Goal: Task Accomplishment & Management: Complete application form

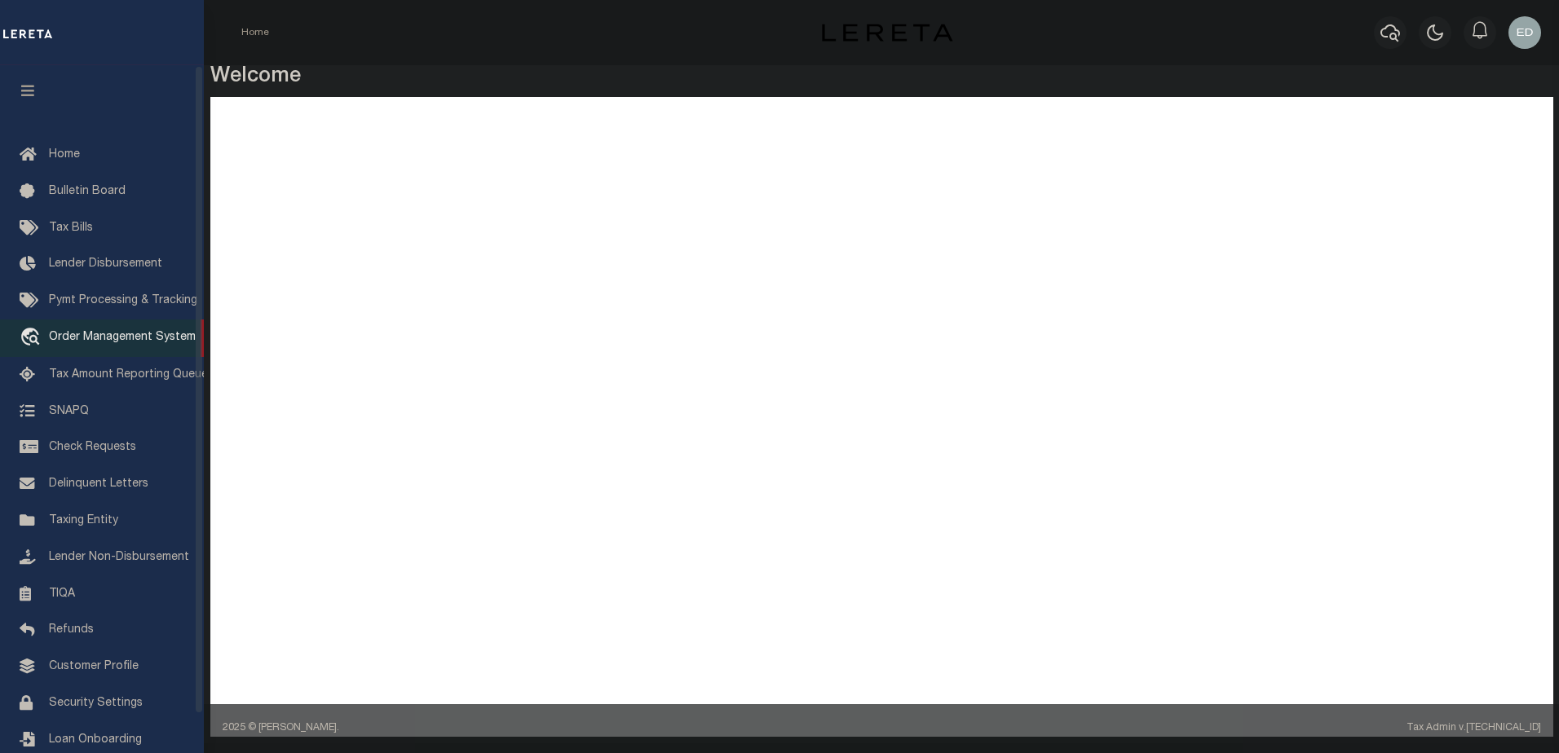
click at [91, 343] on span "Order Management System" at bounding box center [122, 337] width 147 height 11
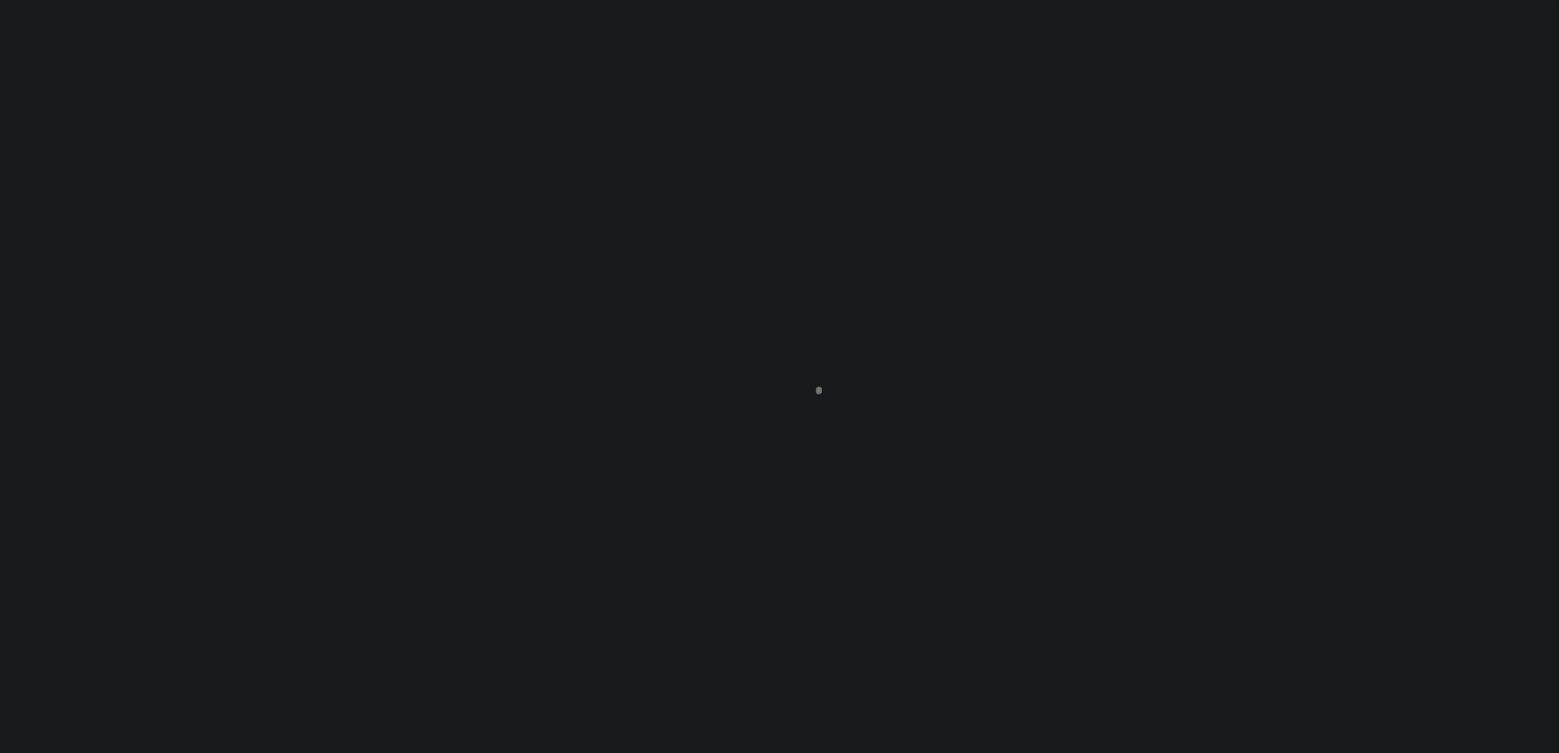
scroll to position [41, 0]
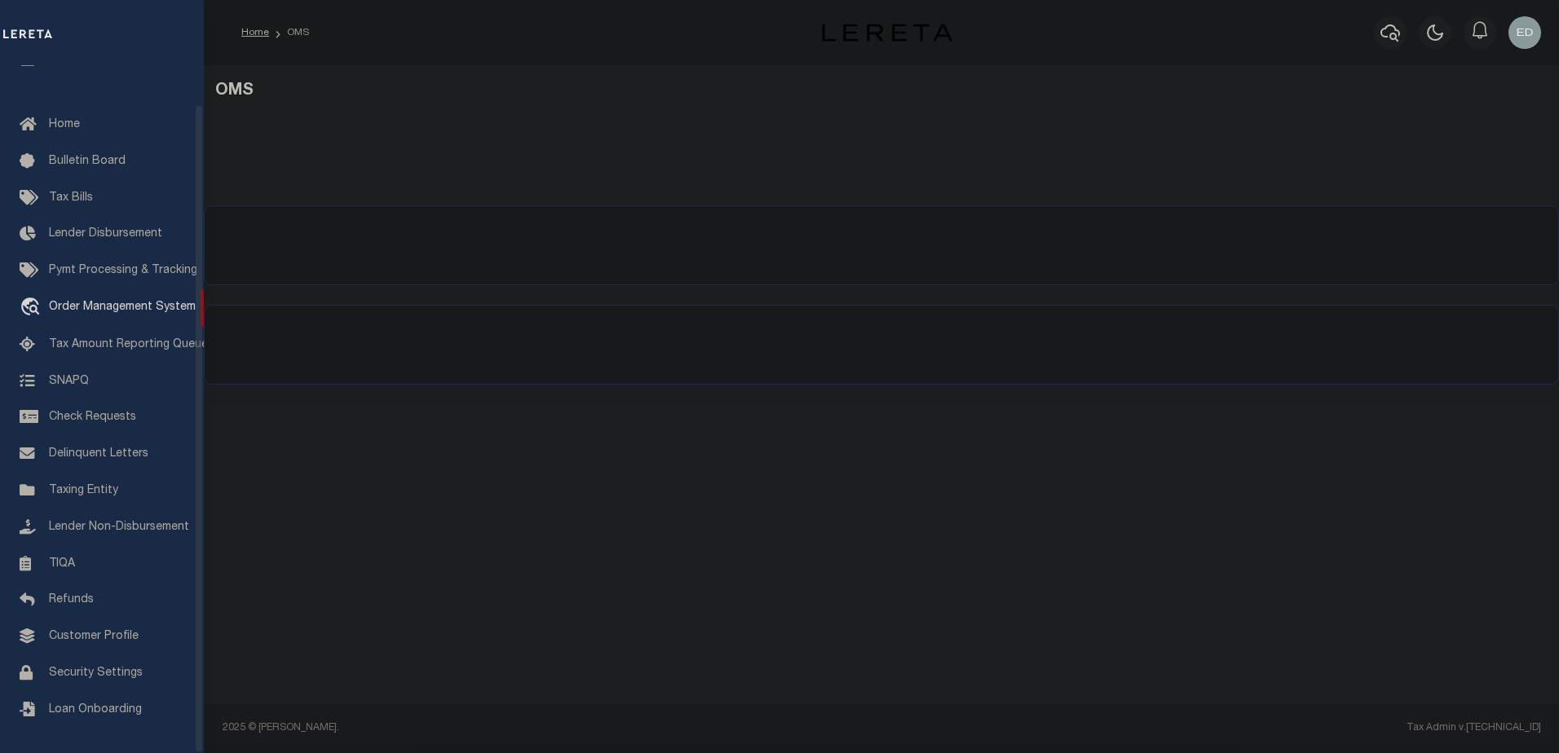
select select "200"
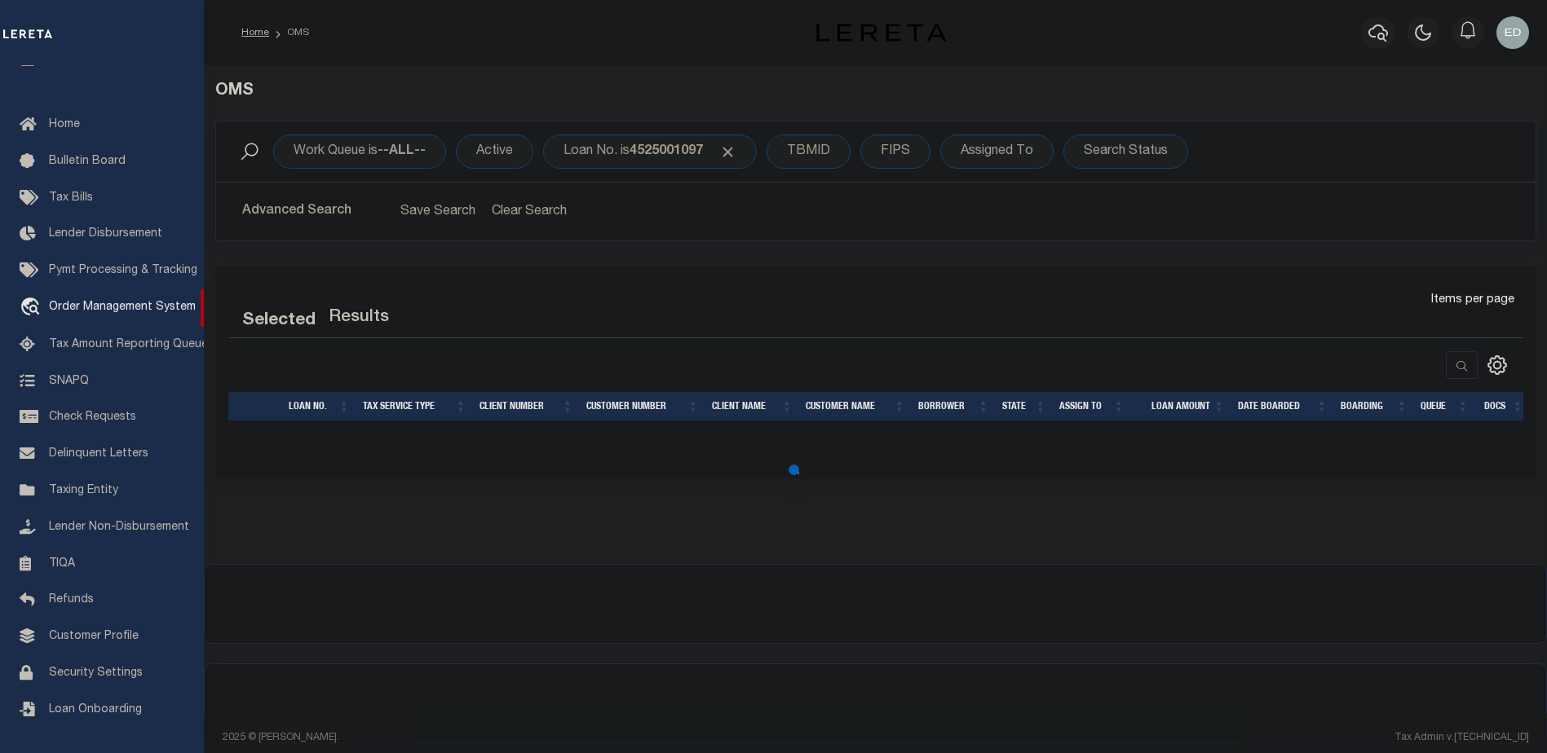
select select "200"
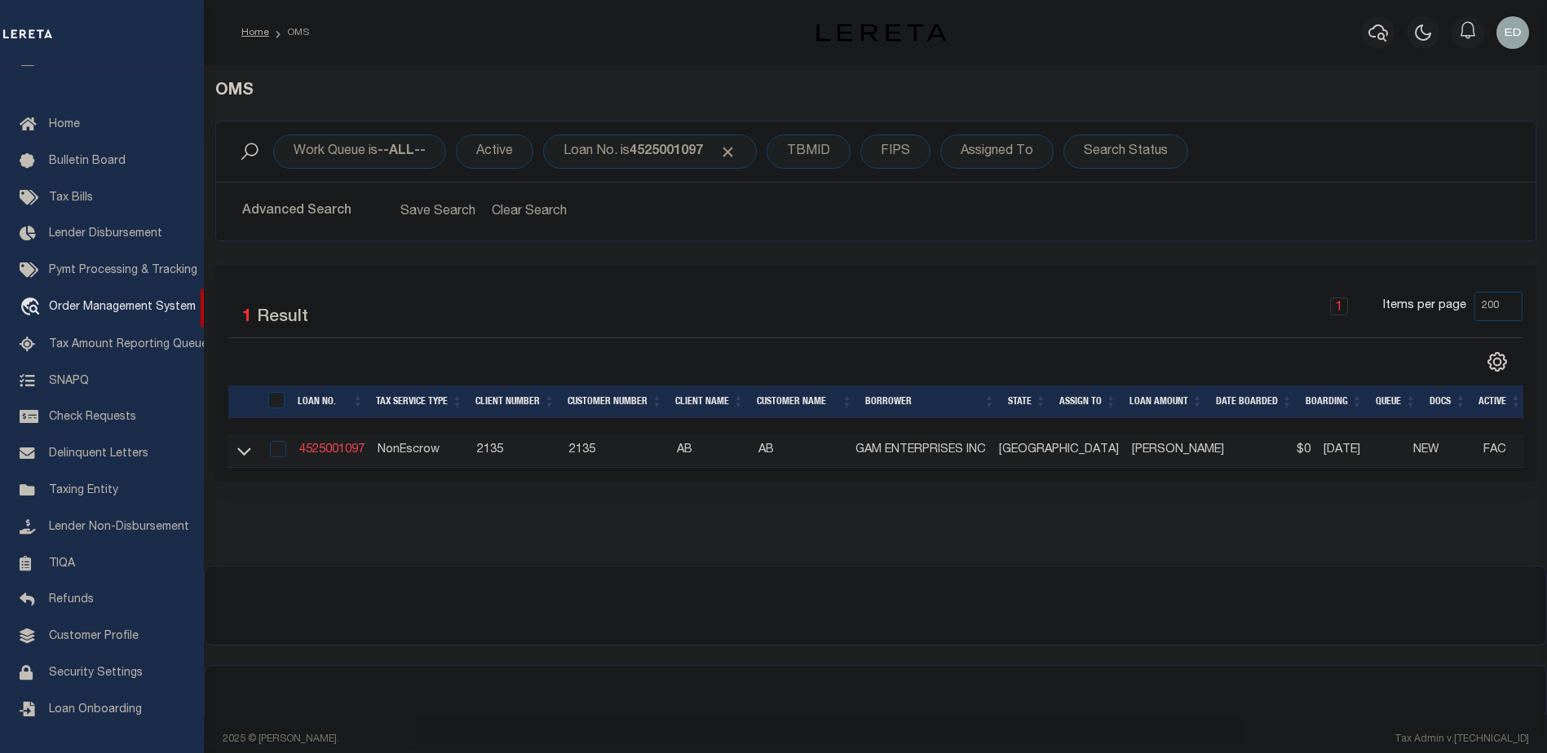
click at [325, 446] on link "4525001097" at bounding box center [331, 449] width 65 height 11
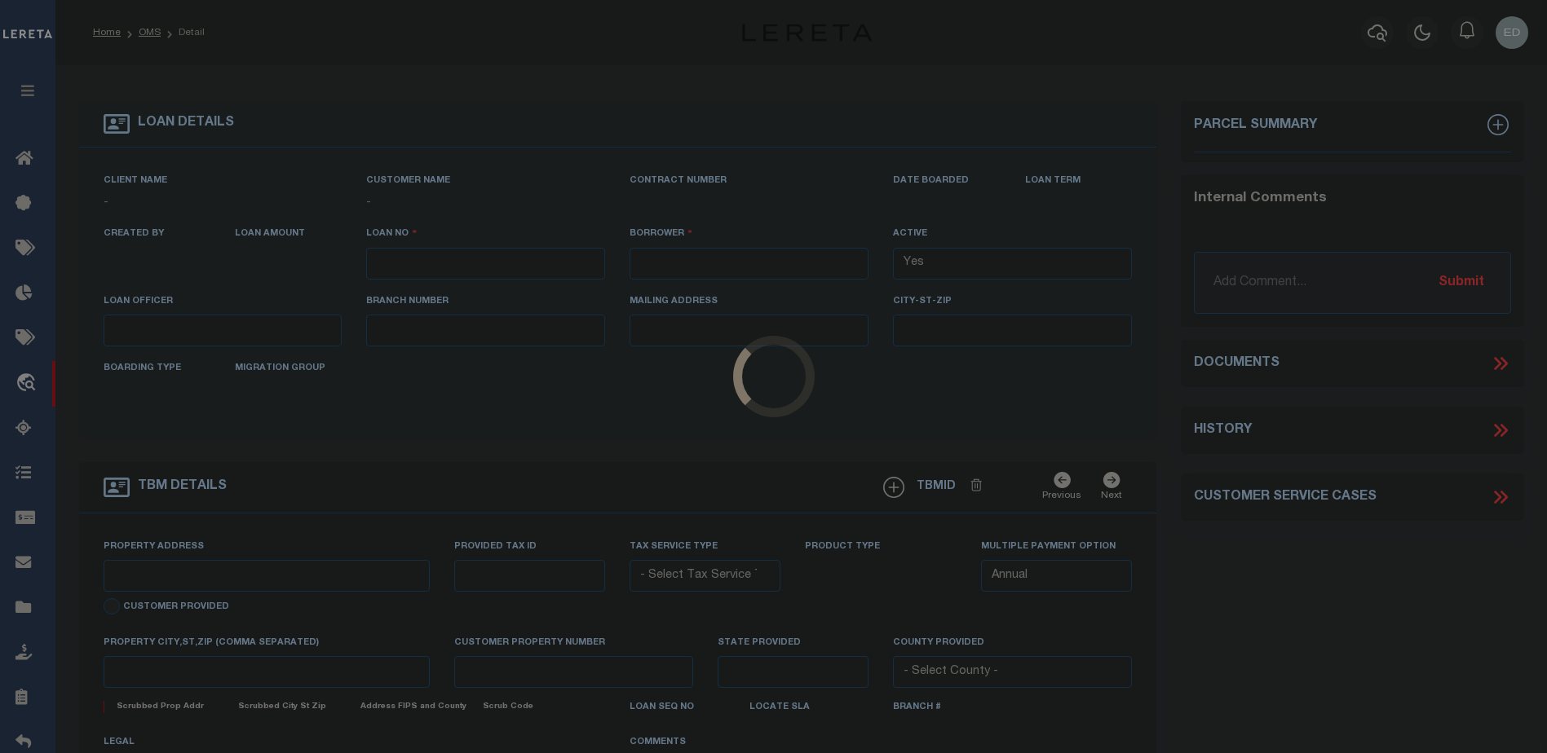
type input "4525001097"
type input "GAM ENTERPRISES INC"
select select
type input "[STREET_ADDRESS]"
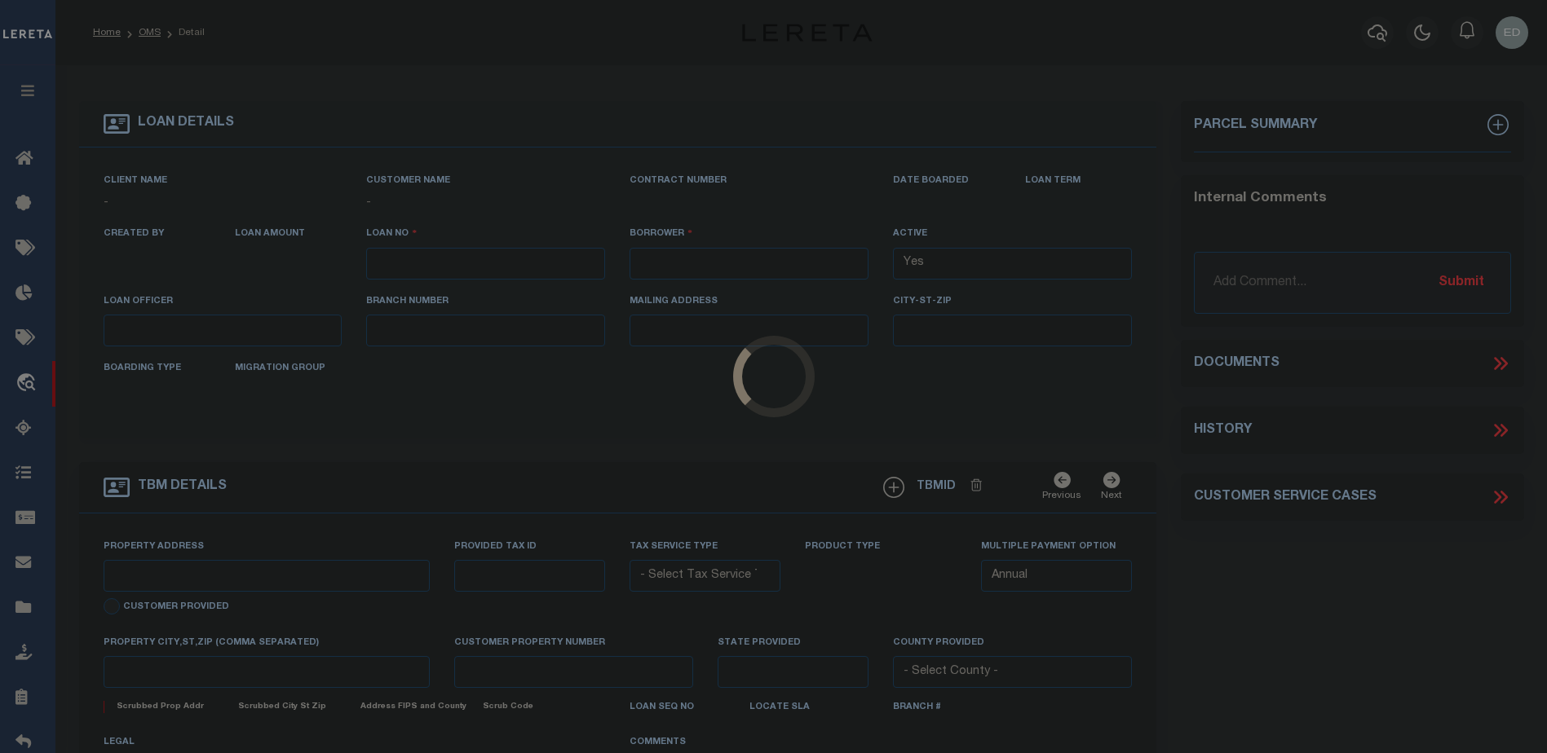
type input "[PERSON_NAME][GEOGRAPHIC_DATA]"
select select "600"
select select "NonEscrow"
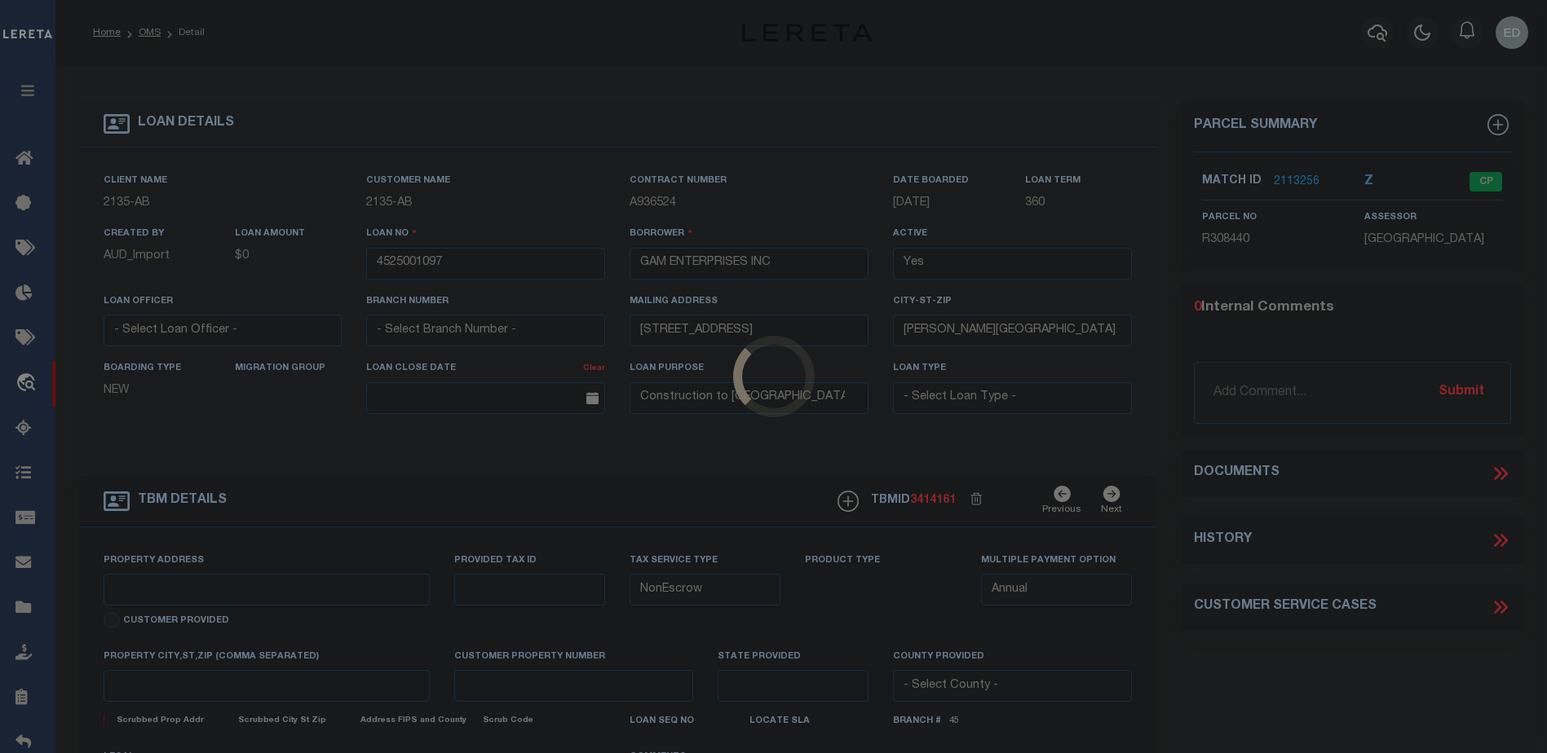
select select "43999"
select select "5757"
type input "[STREET_ADDRESS]"
select select
type input "CONROE TX 77304"
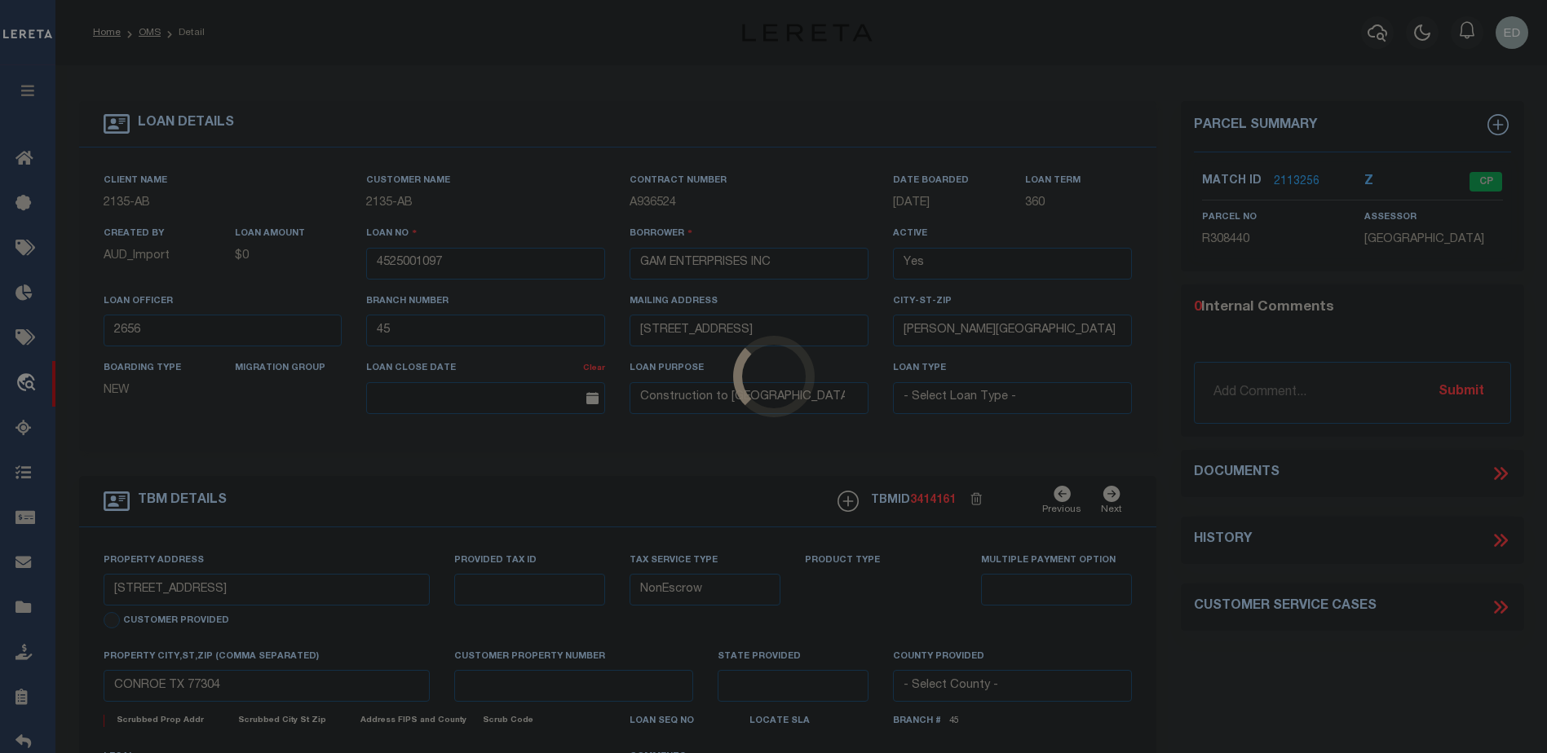
type input "[GEOGRAPHIC_DATA]"
select select
type textarea "DT ALL OF THE RESERVE E OF [GEOGRAPHIC_DATA] SEC 5"
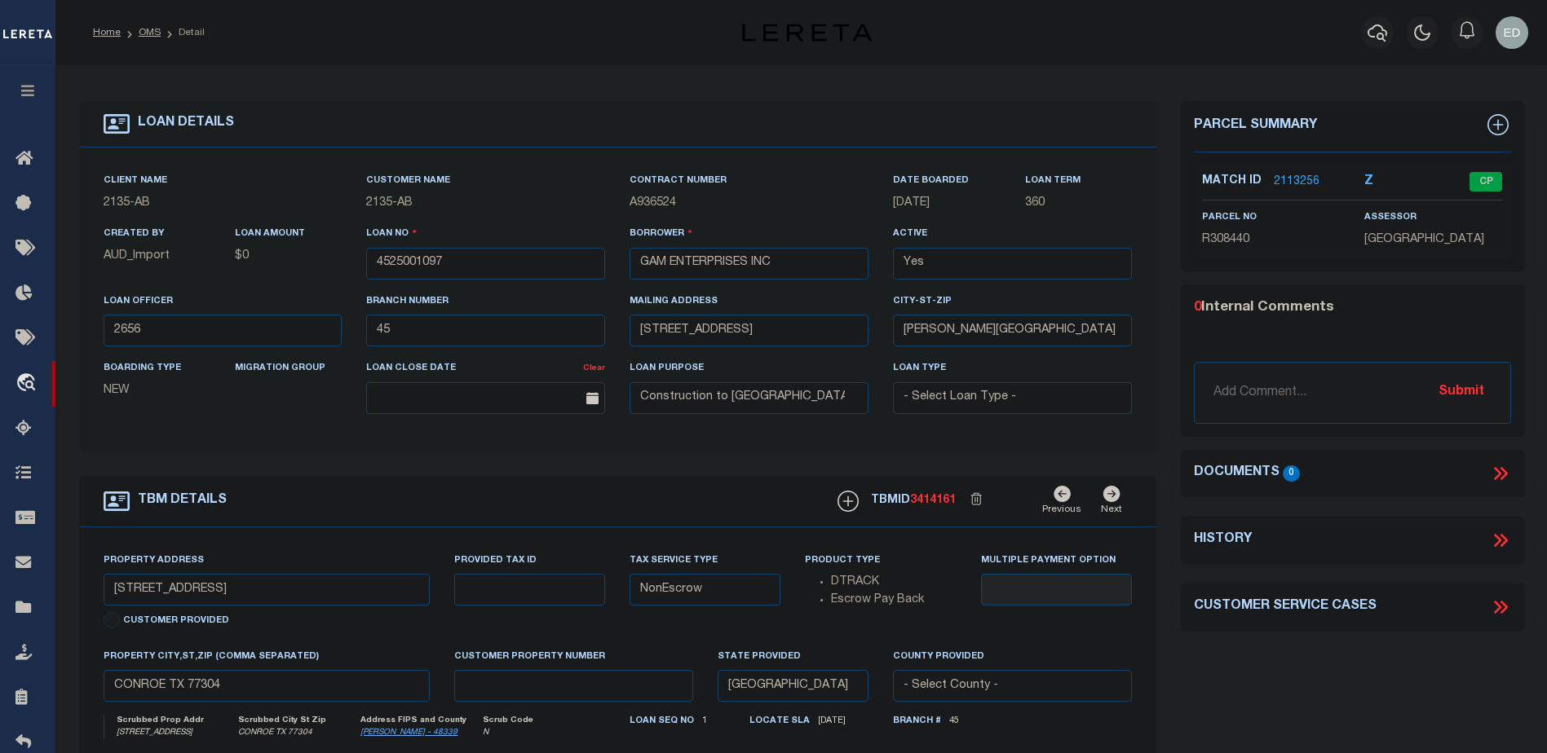
click at [1496, 484] on icon at bounding box center [1500, 473] width 21 height 21
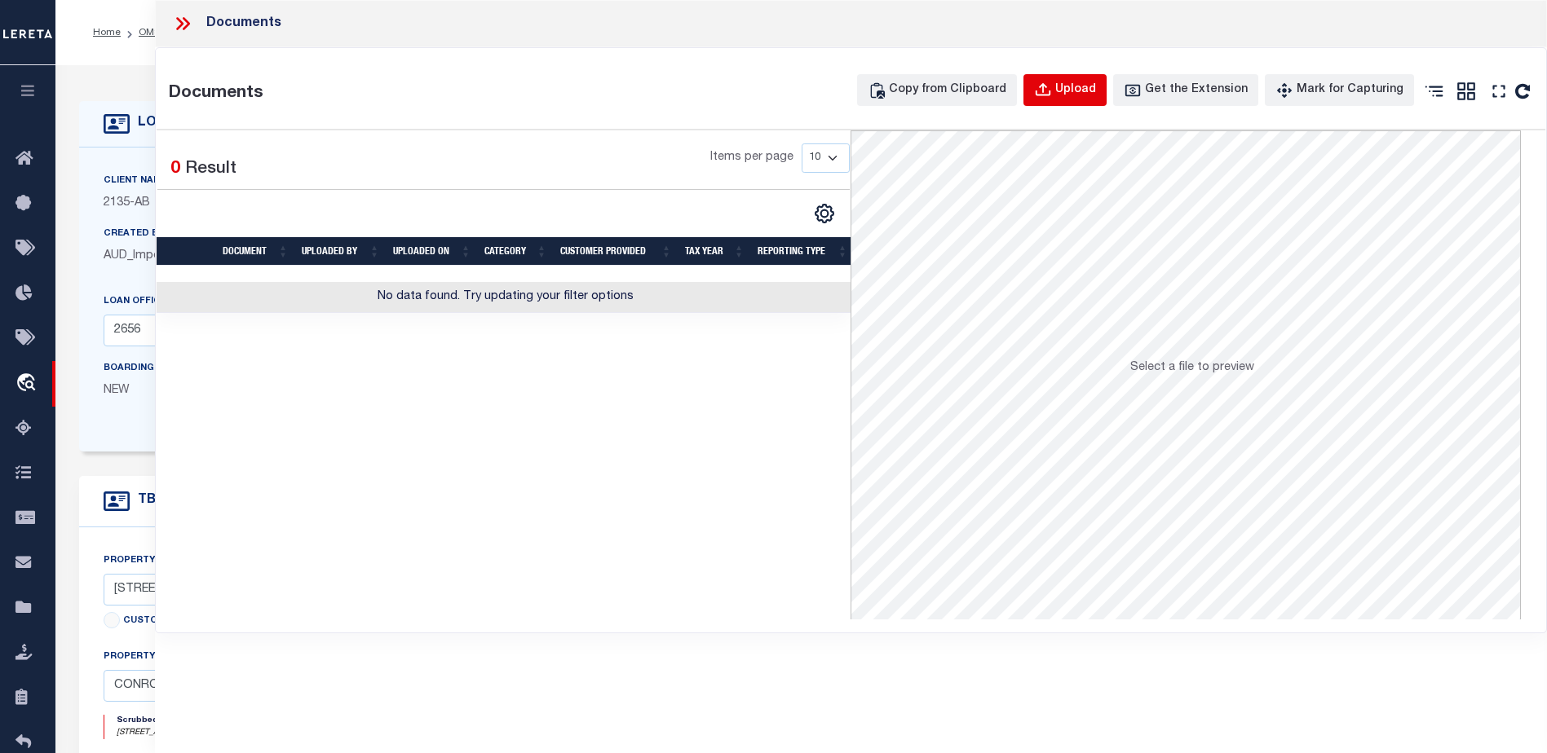
click at [1069, 80] on button "Upload" at bounding box center [1064, 90] width 83 height 32
select select
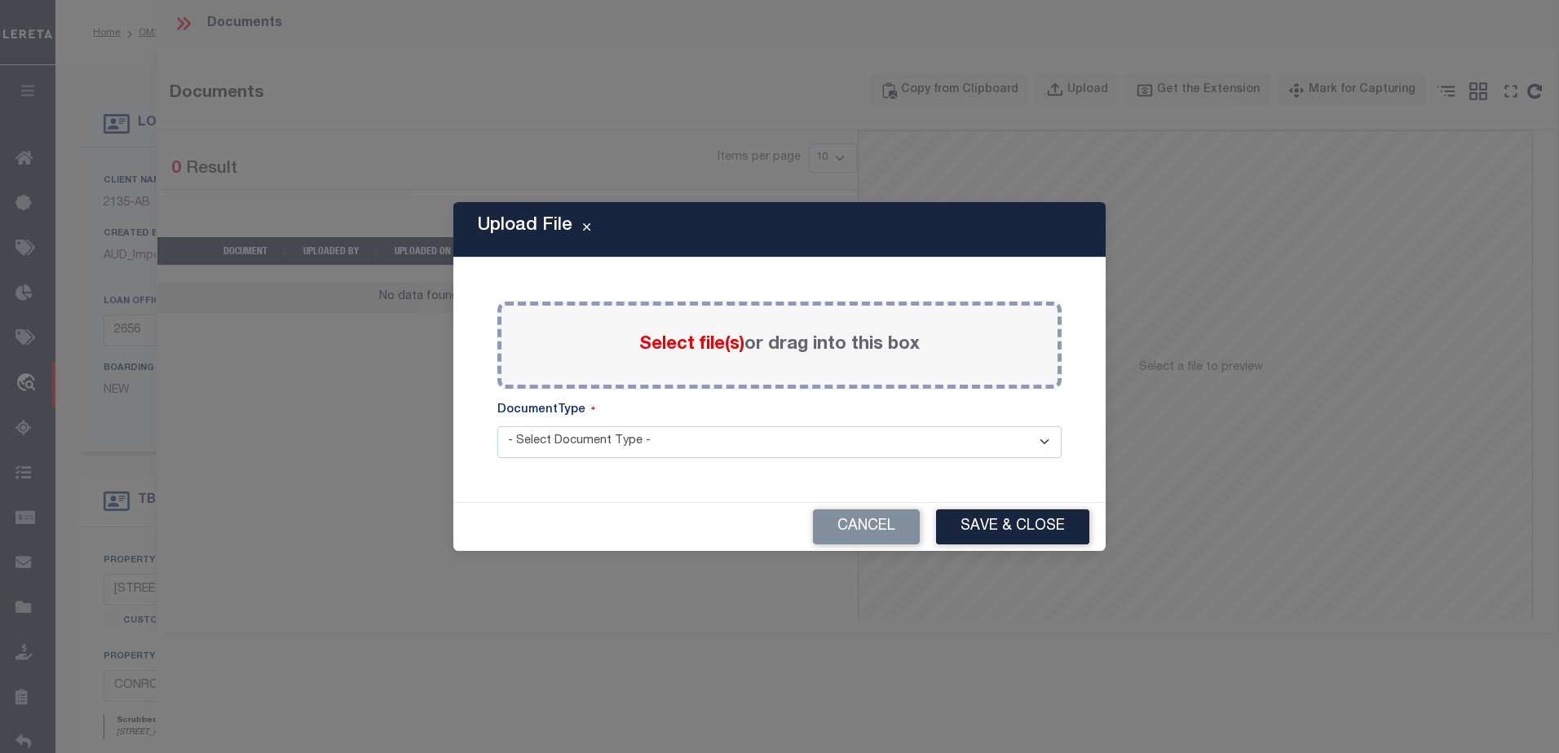
click at [778, 258] on div "Upload File Paste copied image or file into this box Select file(s) or drag int…" at bounding box center [779, 376] width 652 height 348
click at [523, 506] on div "Cancel Save & Close" at bounding box center [779, 527] width 652 height 48
click at [501, 495] on div "Upload File Paste copied image or file into this box Select file(s) or drag int…" at bounding box center [779, 376] width 652 height 348
drag, startPoint x: 496, startPoint y: 502, endPoint x: 508, endPoint y: 493, distance: 14.7
click at [495, 502] on div "Cancel Save & Close" at bounding box center [779, 526] width 652 height 49
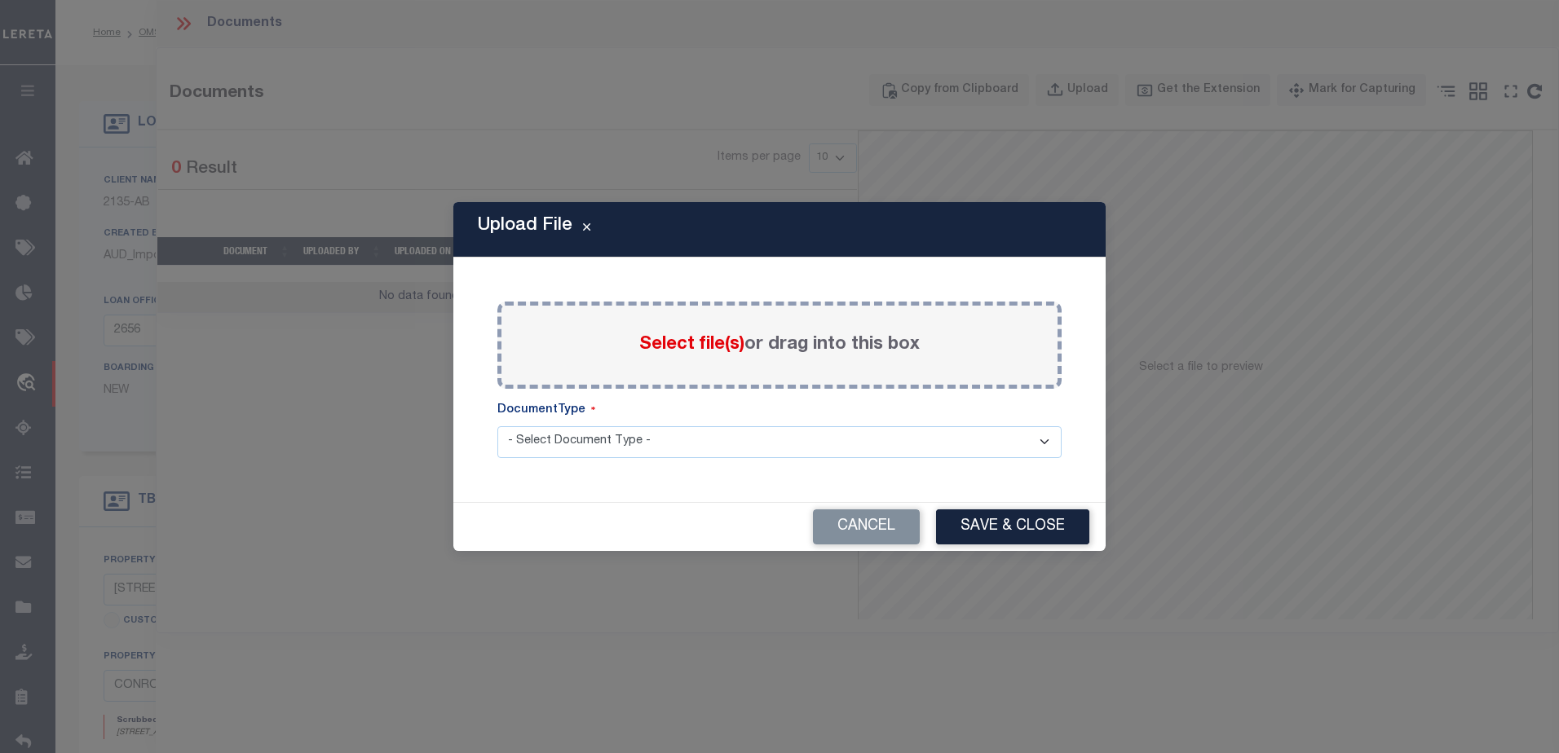
click at [509, 493] on div "Upload File Paste copied image or file into this box Select file(s) or drag int…" at bounding box center [779, 376] width 652 height 348
click at [495, 493] on div "Upload File Paste copied image or file into this box Select file(s) or drag int…" at bounding box center [779, 376] width 652 height 348
drag, startPoint x: 550, startPoint y: 492, endPoint x: 525, endPoint y: 493, distance: 24.5
click at [549, 492] on div "Upload File Paste copied image or file into this box Select file(s) or drag int…" at bounding box center [779, 376] width 652 height 348
drag, startPoint x: 525, startPoint y: 493, endPoint x: 557, endPoint y: 493, distance: 31.8
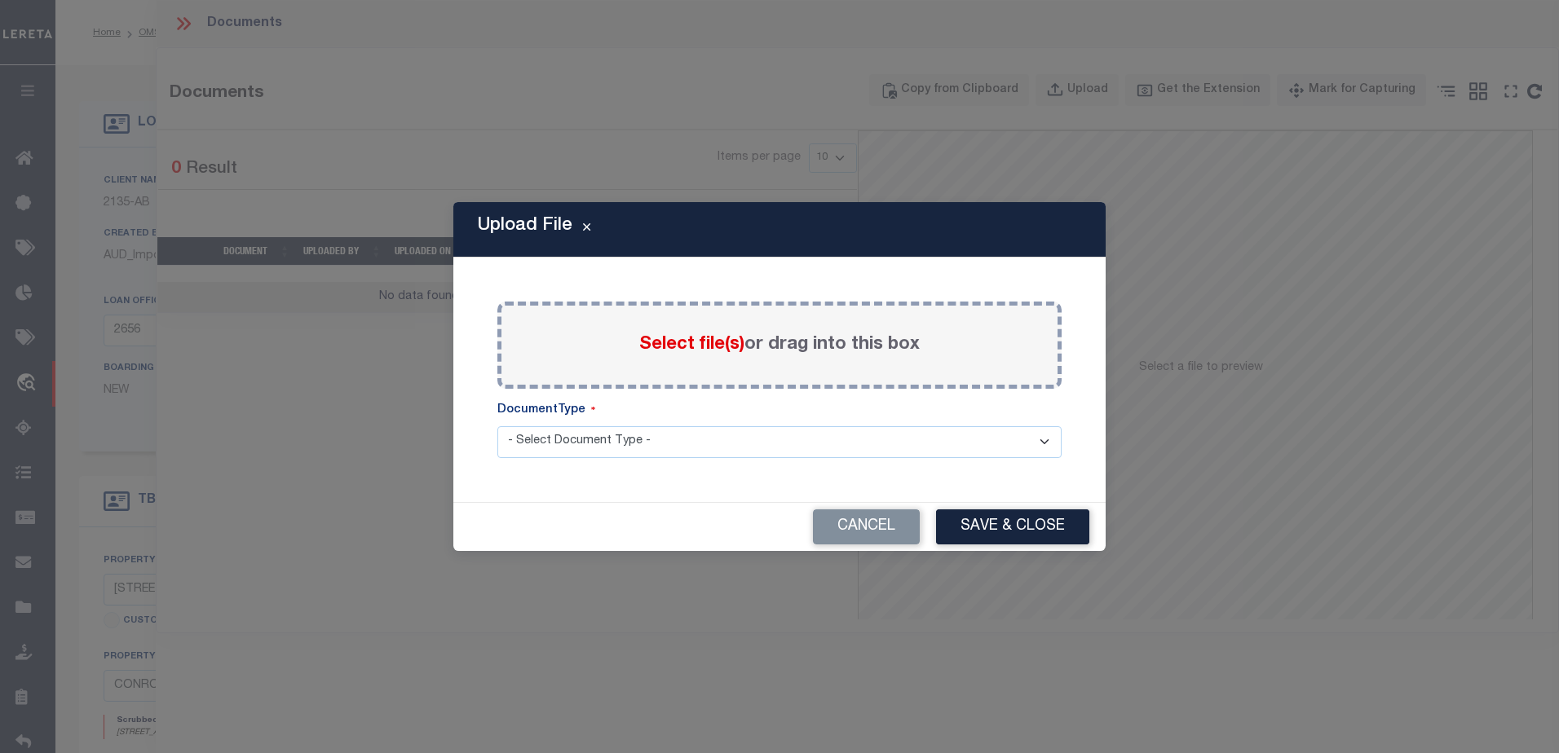
click at [531, 493] on div "Upload File Paste copied image or file into this box Select file(s) or drag int…" at bounding box center [779, 376] width 652 height 348
click at [563, 493] on div "Upload File Paste copied image or file into this box Select file(s) or drag int…" at bounding box center [779, 376] width 652 height 348
drag, startPoint x: 550, startPoint y: 495, endPoint x: 568, endPoint y: 492, distance: 19.0
click at [552, 495] on div "Upload File Paste copied image or file into this box Select file(s) or drag int…" at bounding box center [779, 376] width 652 height 348
click at [568, 492] on div "Upload File Paste copied image or file into this box Select file(s) or drag int…" at bounding box center [779, 376] width 652 height 348
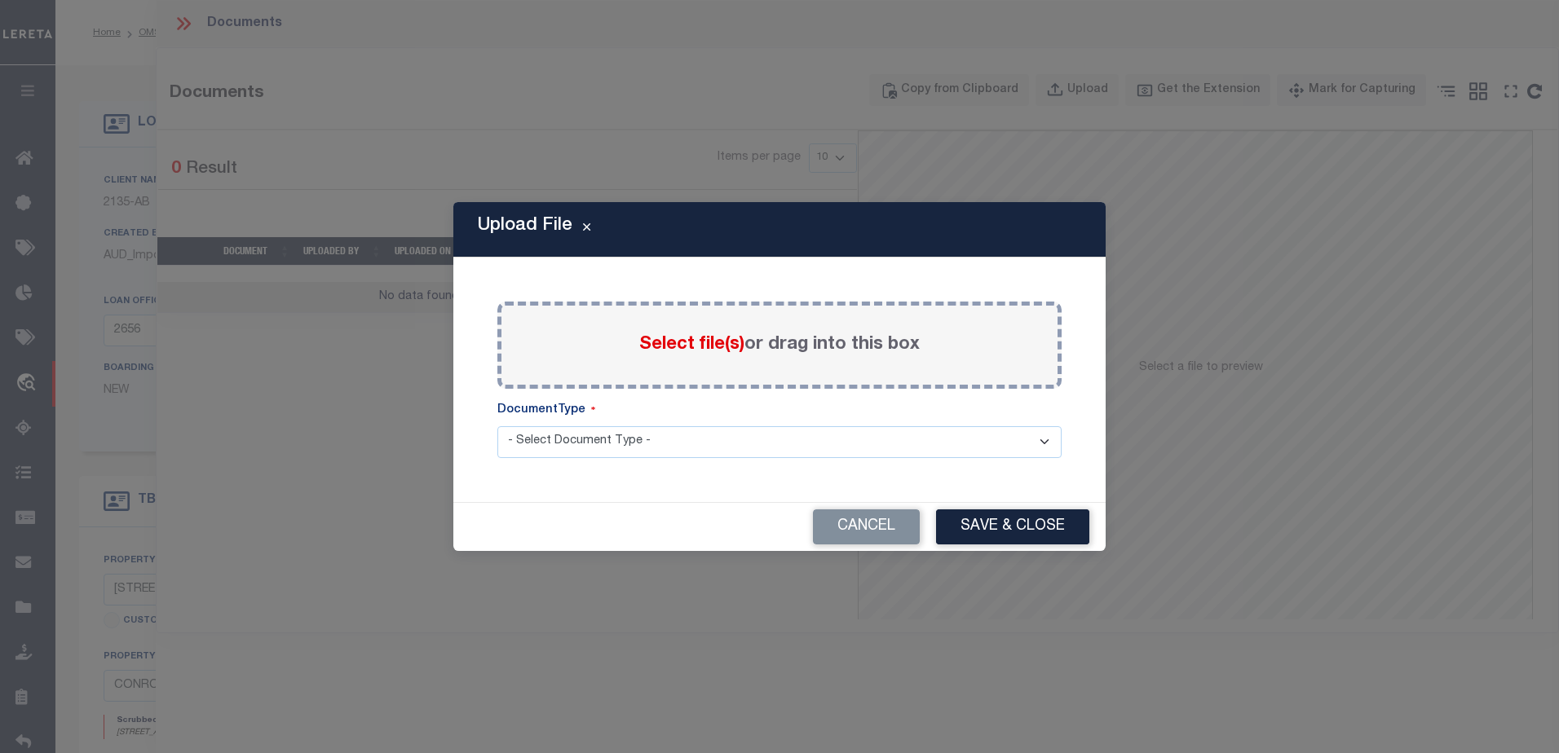
click at [553, 494] on div "Upload File Paste copied image or file into this box Select file(s) or drag int…" at bounding box center [779, 376] width 652 height 348
click at [577, 492] on div "Upload File Paste copied image or file into this box Select file(s) or drag int…" at bounding box center [779, 376] width 652 height 348
drag, startPoint x: 556, startPoint y: 494, endPoint x: 566, endPoint y: 493, distance: 9.9
click at [557, 494] on div "Upload File Paste copied image or file into this box Select file(s) or drag int…" at bounding box center [779, 376] width 652 height 348
click at [575, 490] on div "Upload File Paste copied image or file into this box Select file(s) or drag int…" at bounding box center [779, 376] width 652 height 348
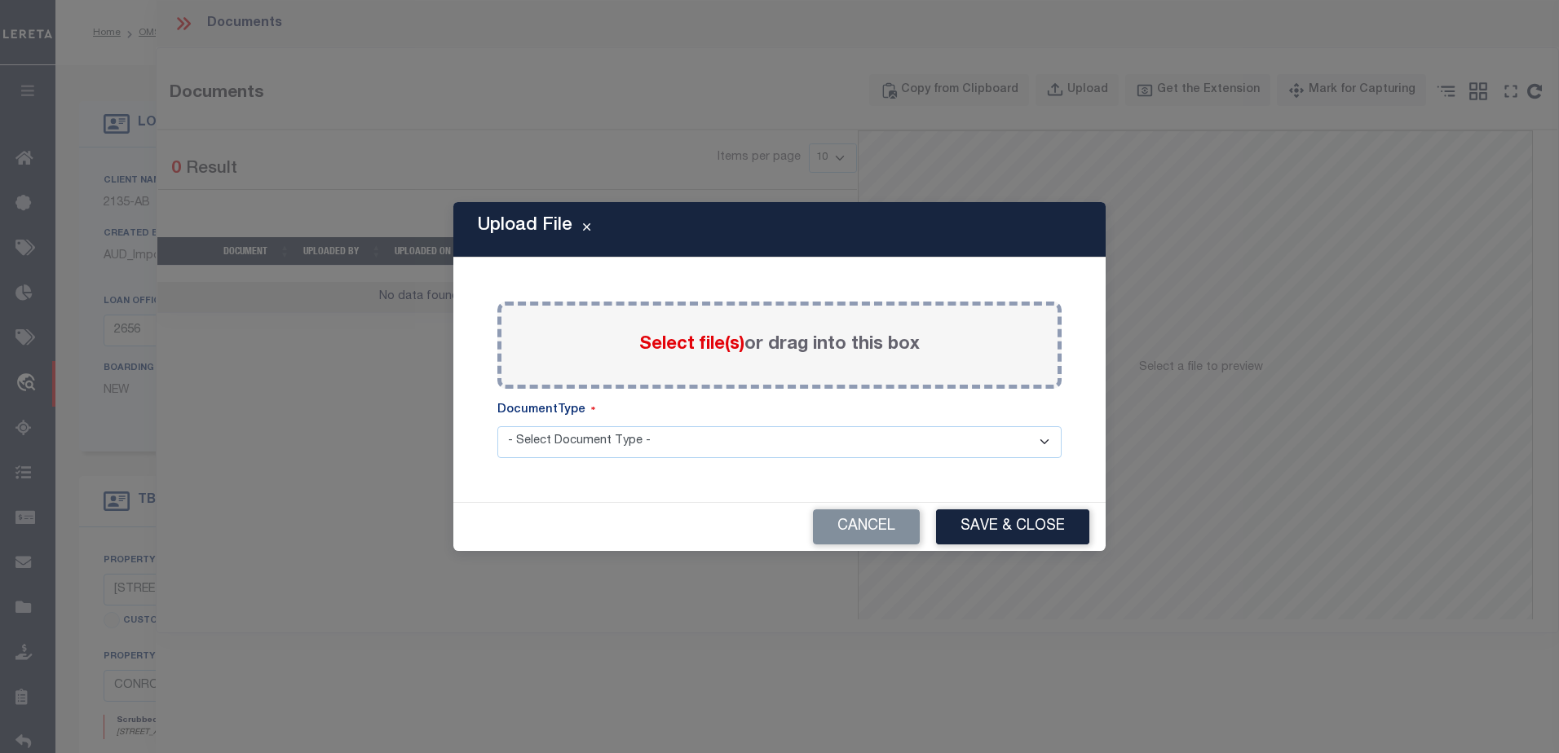
click at [551, 491] on div "Upload File Paste copied image or file into this box Select file(s) or drag int…" at bounding box center [779, 376] width 652 height 348
click at [566, 485] on div "Upload File Paste copied image or file into this box Select file(s) or drag int…" at bounding box center [779, 376] width 652 height 348
click at [568, 482] on div "Paste copied image or file into this box Select file(s) or drag into this box P…" at bounding box center [779, 379] width 613 height 205
